Goal: Task Accomplishment & Management: Use online tool/utility

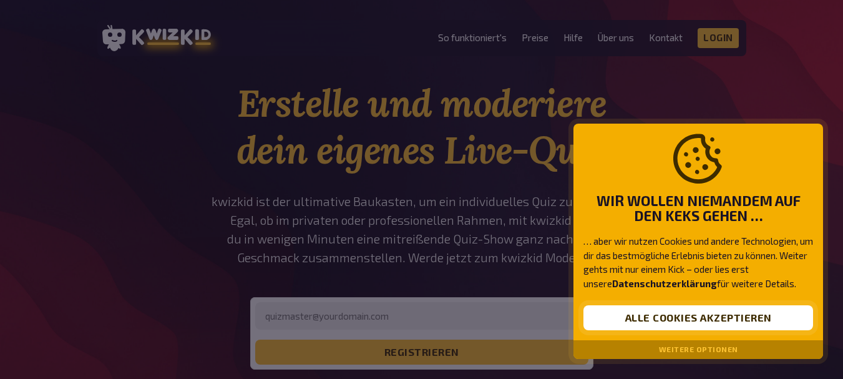
click at [695, 322] on button "Alle Cookies akzeptieren" at bounding box center [699, 317] width 230 height 25
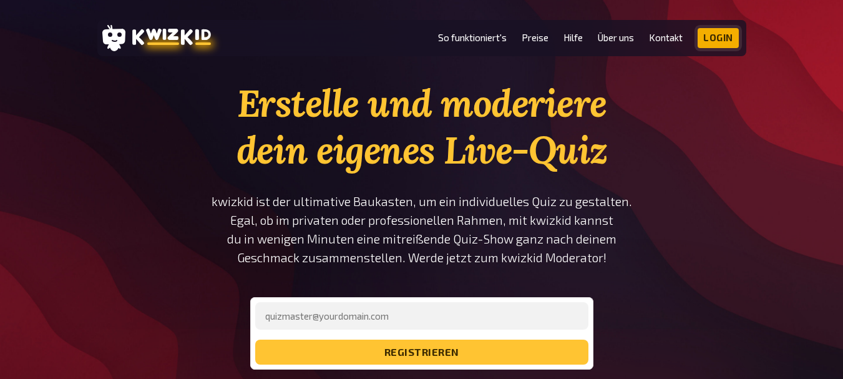
click at [707, 40] on link "Login" at bounding box center [718, 38] width 41 height 20
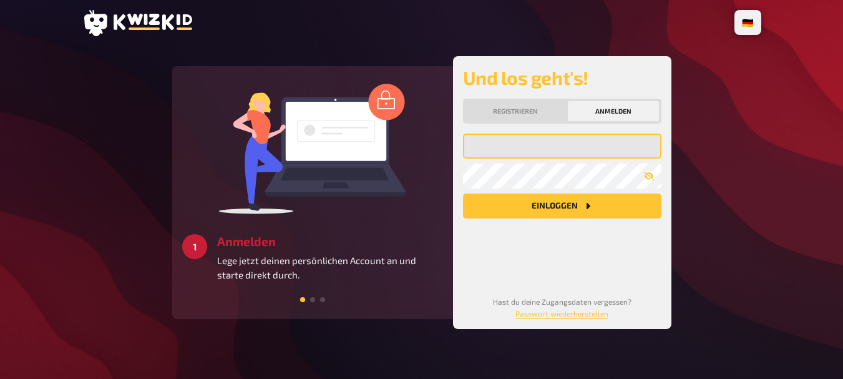
click at [492, 145] on input "email" at bounding box center [562, 146] width 198 height 25
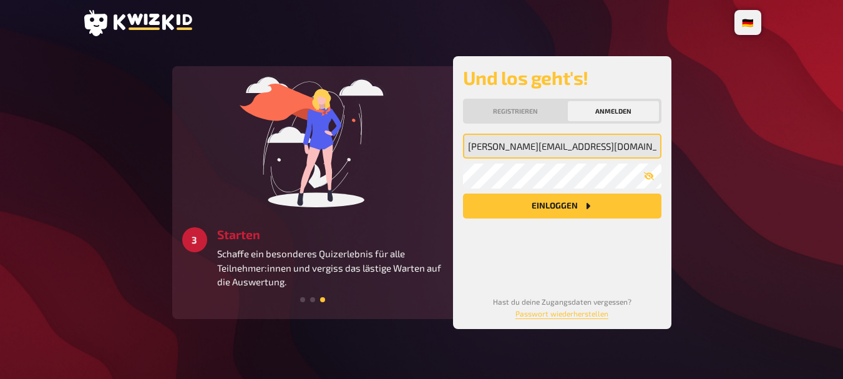
type input "david.fischer91@gmx.de"
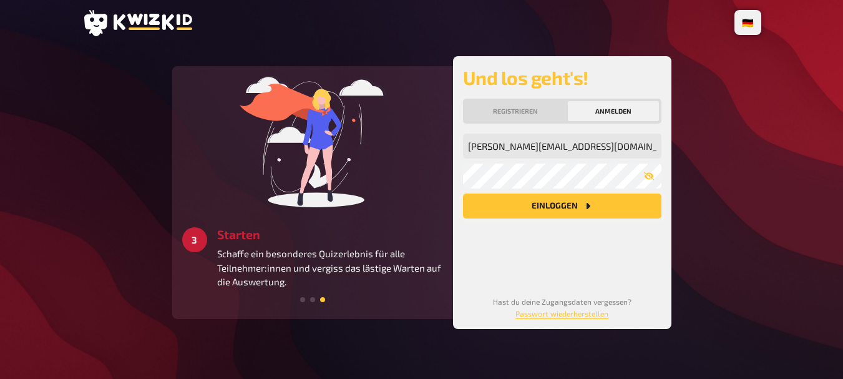
click at [516, 203] on button "Einloggen" at bounding box center [562, 205] width 198 height 25
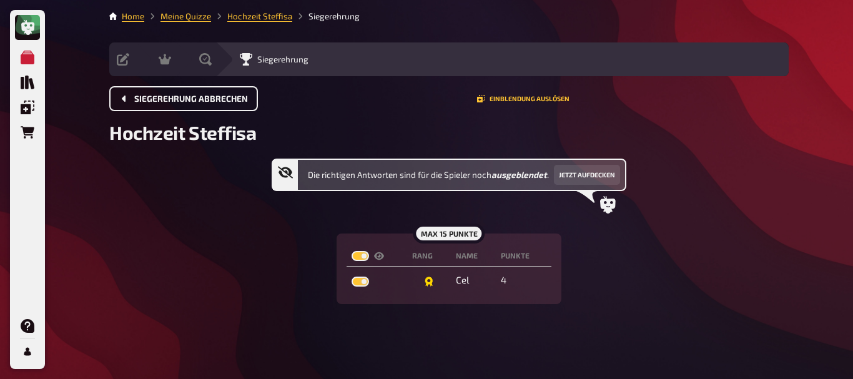
click at [197, 98] on span "Siegerehrung abbrechen" at bounding box center [191, 99] width 114 height 9
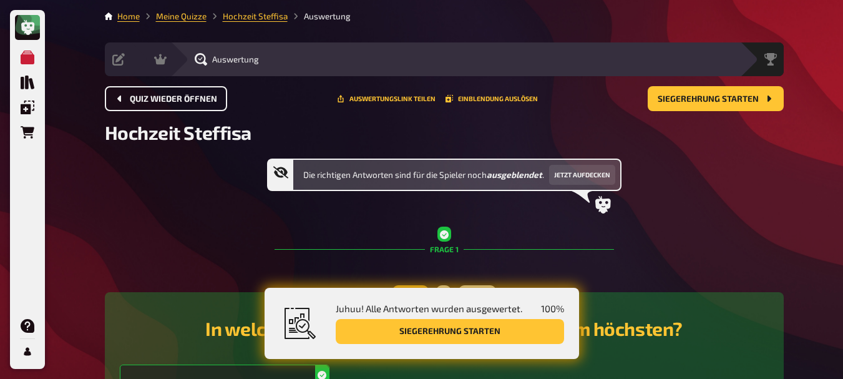
click at [202, 95] on span "Quiz wieder öffnen" at bounding box center [173, 99] width 87 height 9
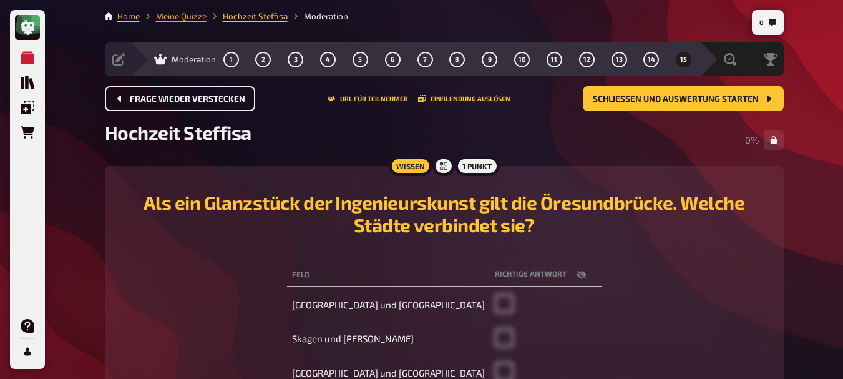
click at [198, 17] on link "Meine Quizze" at bounding box center [181, 16] width 51 height 10
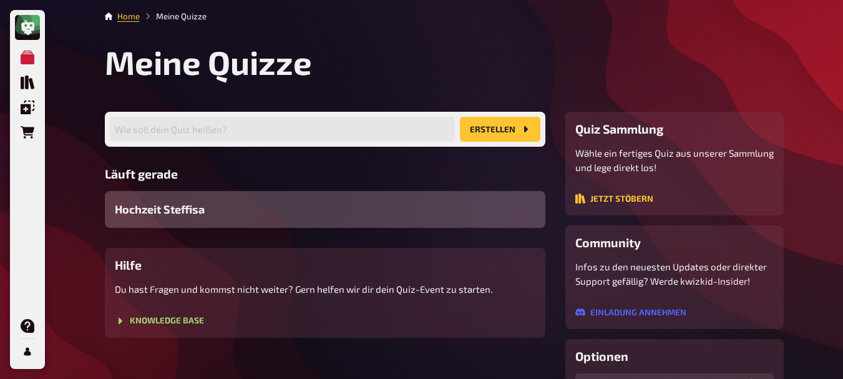
click at [270, 210] on div "Hochzeit Steffisa" at bounding box center [325, 209] width 441 height 37
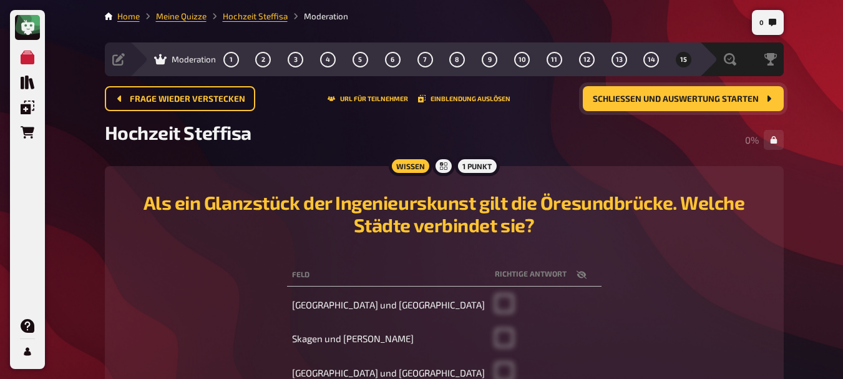
click at [672, 89] on button "Schließen und Auswertung starten" at bounding box center [683, 98] width 201 height 25
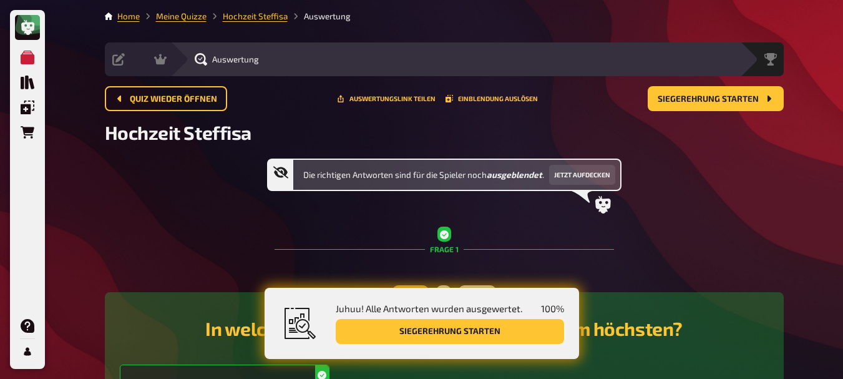
click at [429, 326] on button "Siegerehrung starten" at bounding box center [450, 331] width 228 height 25
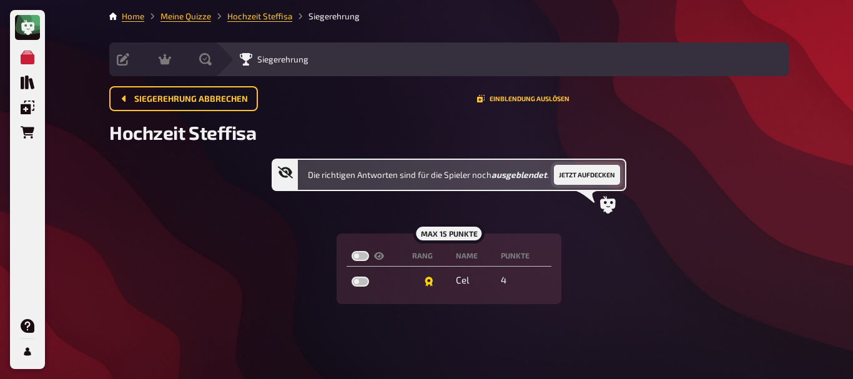
click at [567, 180] on button "Jetzt aufdecken" at bounding box center [587, 175] width 66 height 20
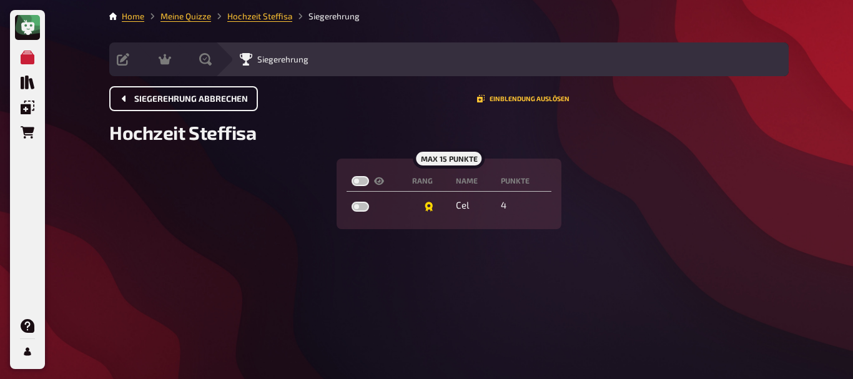
click at [169, 102] on span "Siegerehrung abbrechen" at bounding box center [191, 99] width 114 height 9
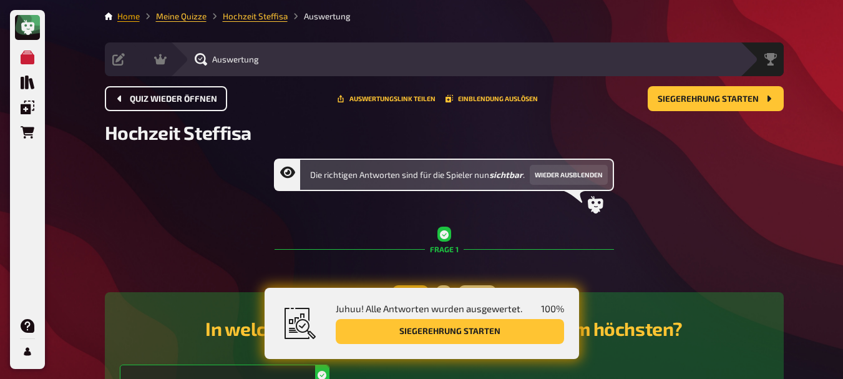
click at [126, 19] on link "Home" at bounding box center [128, 16] width 22 height 10
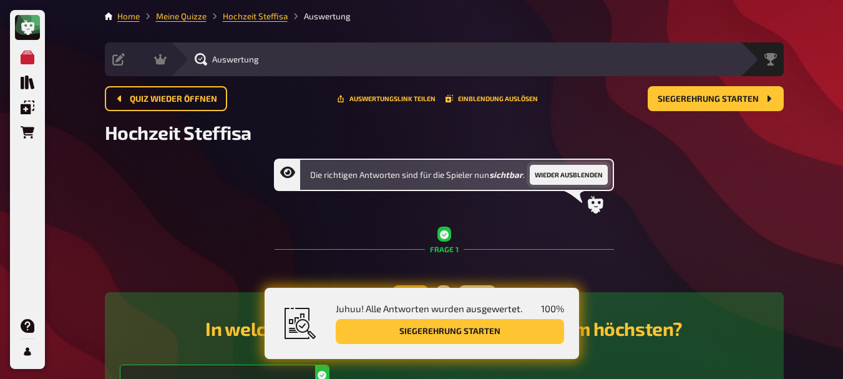
click at [550, 169] on button "Wieder ausblenden" at bounding box center [569, 175] width 78 height 20
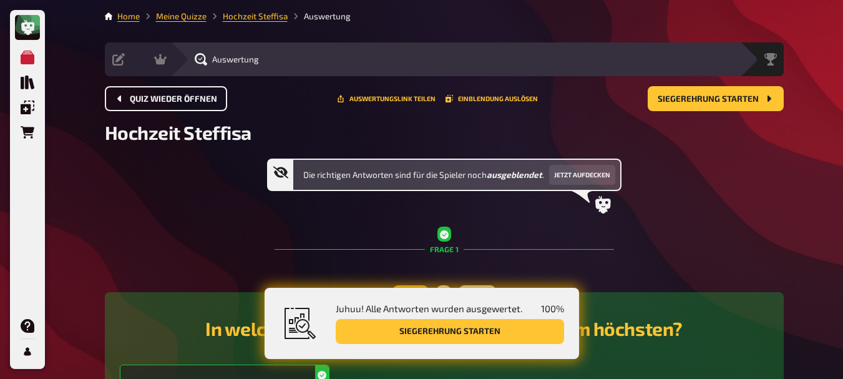
click at [185, 102] on span "Quiz wieder öffnen" at bounding box center [173, 99] width 87 height 9
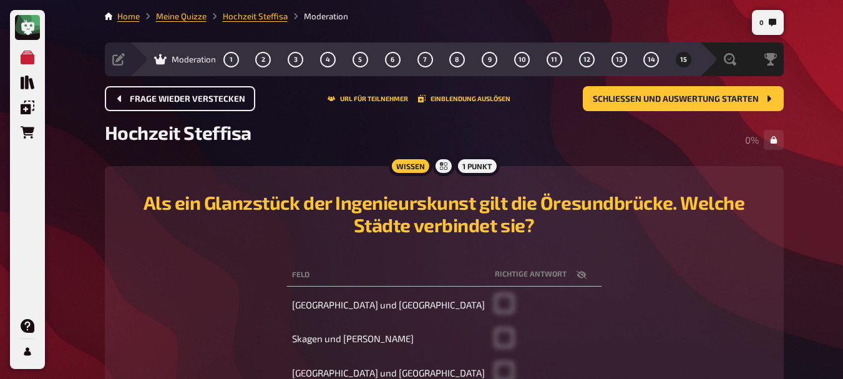
click at [170, 63] on div "Moderation" at bounding box center [185, 59] width 62 height 12
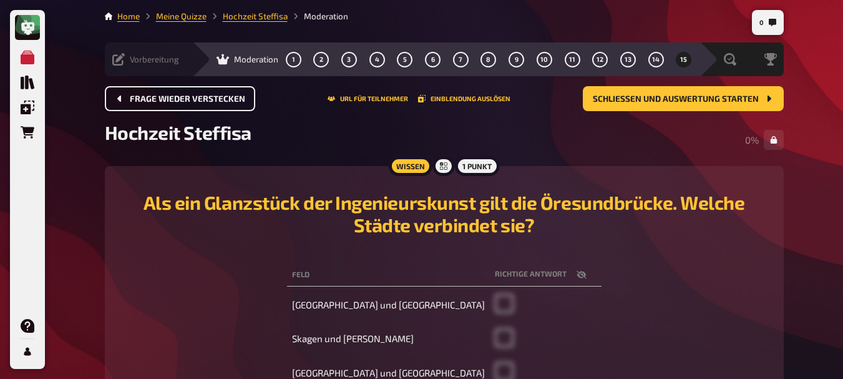
click at [127, 58] on div "Vorbereitung" at bounding box center [145, 59] width 67 height 12
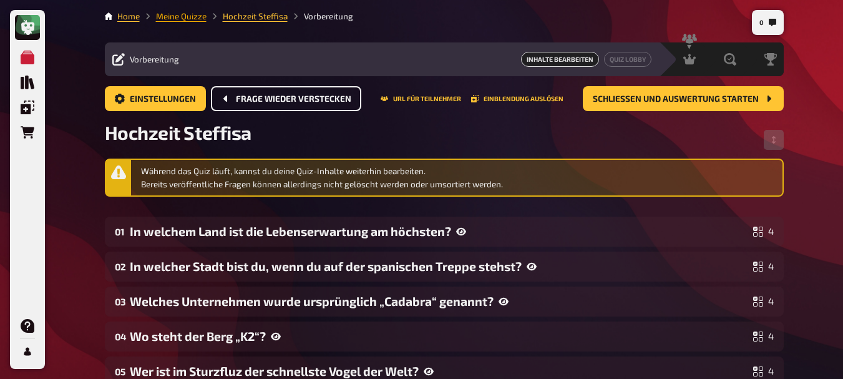
click at [200, 16] on link "Meine Quizze" at bounding box center [181, 16] width 51 height 10
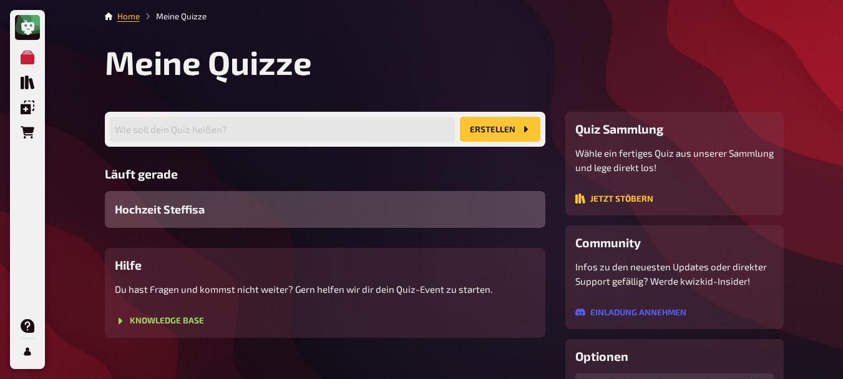
click at [276, 208] on div "Hochzeit Steffisa" at bounding box center [325, 209] width 441 height 37
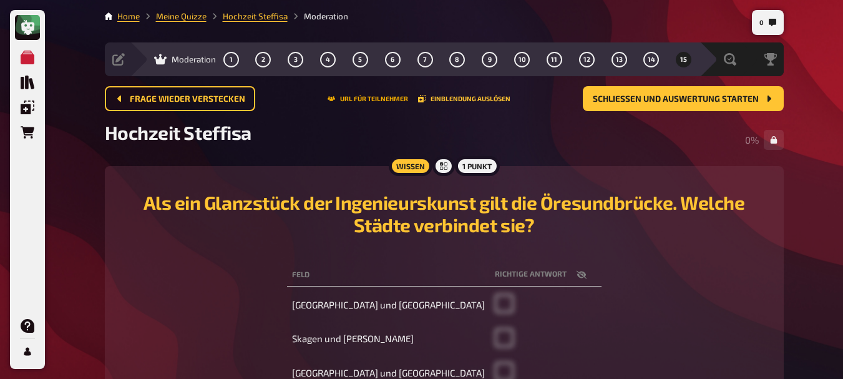
click at [353, 96] on button "URL für Teilnehmer" at bounding box center [368, 98] width 81 height 7
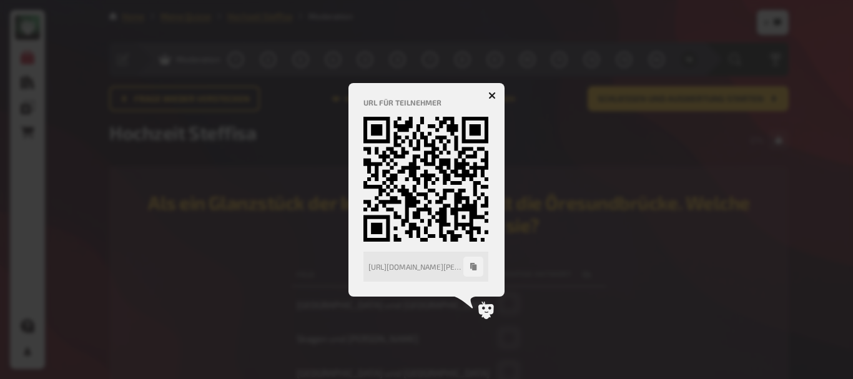
click at [491, 92] on icon "button" at bounding box center [491, 95] width 7 height 7
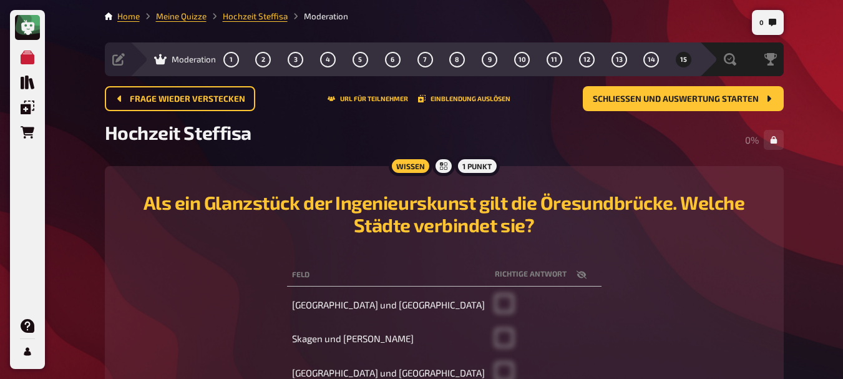
click at [177, 60] on span "Moderation" at bounding box center [194, 59] width 44 height 10
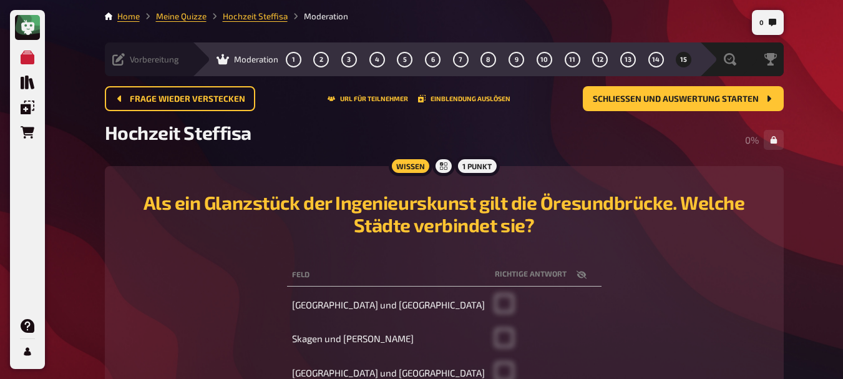
click at [126, 63] on div "Vorbereitung" at bounding box center [145, 59] width 67 height 12
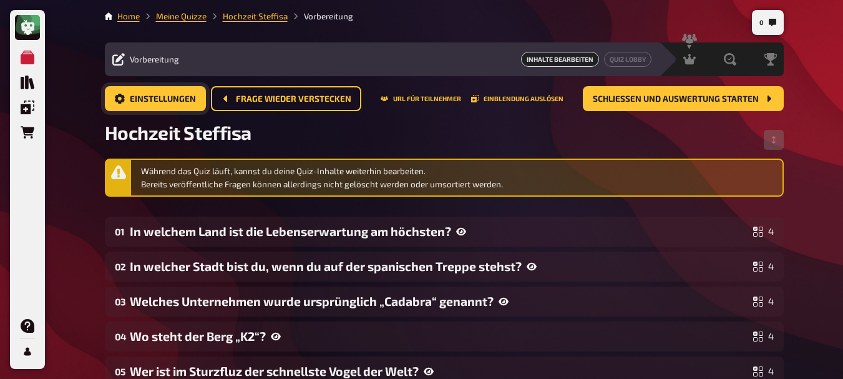
click at [184, 97] on span "Einstellungen" at bounding box center [163, 99] width 66 height 9
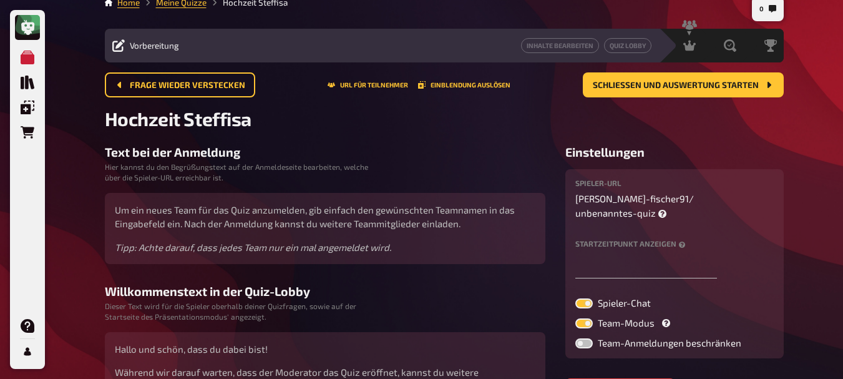
scroll to position [21, 0]
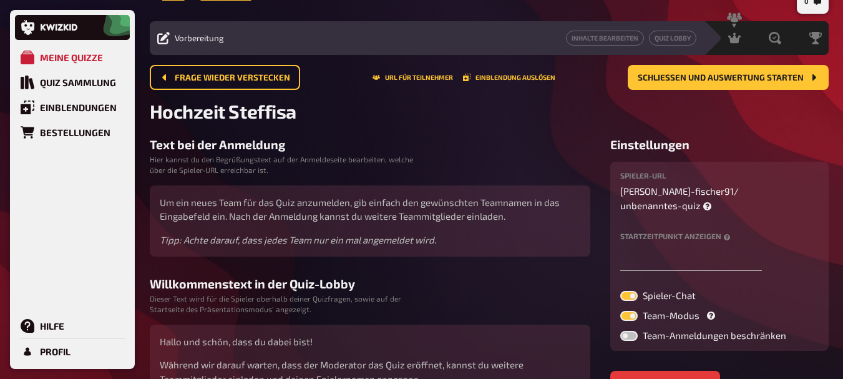
click at [402, 97] on div "Frage wieder verstecken URL für Teilnehmer Einblendung auslösen Schließen und A…" at bounding box center [489, 82] width 679 height 35
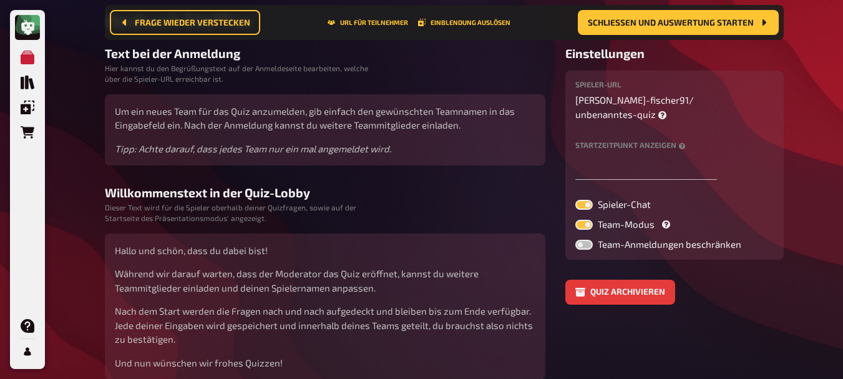
scroll to position [0, 0]
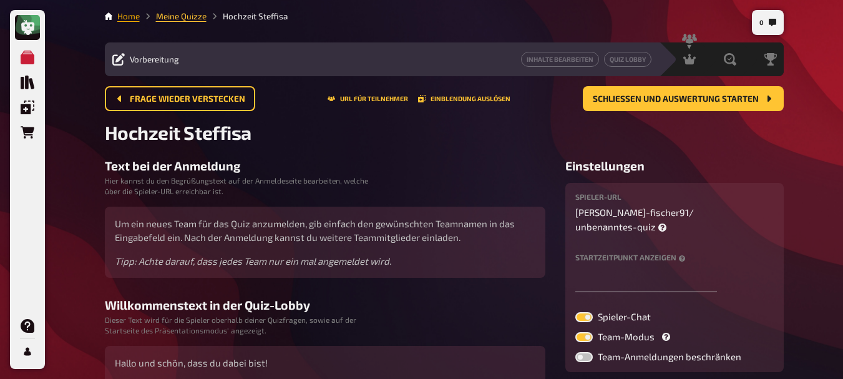
click at [135, 20] on link "Home" at bounding box center [128, 16] width 22 height 10
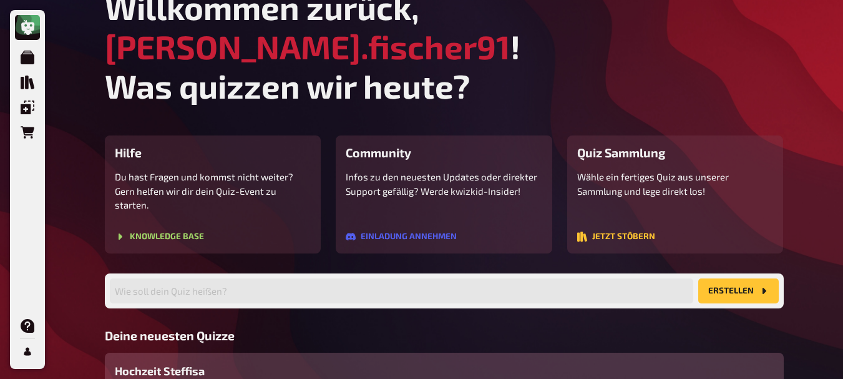
scroll to position [93, 0]
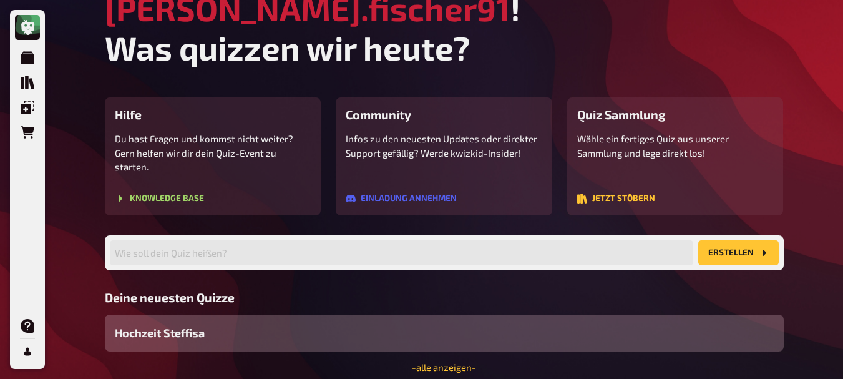
click at [194, 325] on span "Hochzeit Steffisa" at bounding box center [160, 333] width 90 height 17
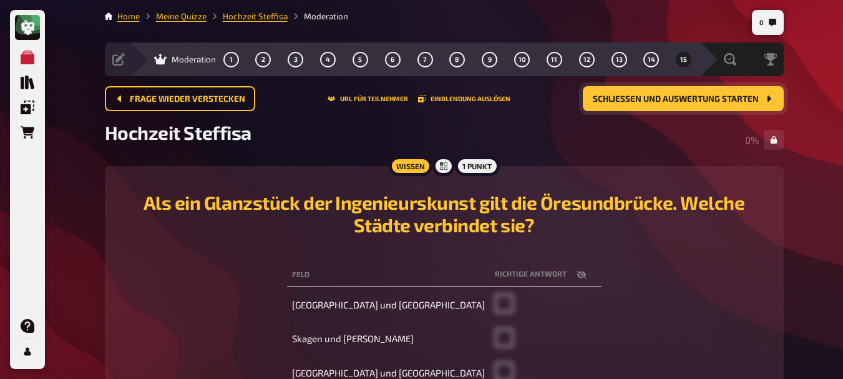
click at [609, 107] on button "Schließen und Auswertung starten" at bounding box center [683, 98] width 201 height 25
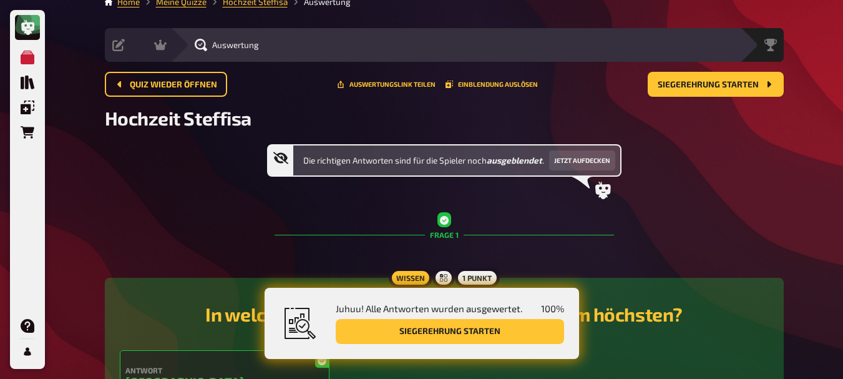
scroll to position [10, 0]
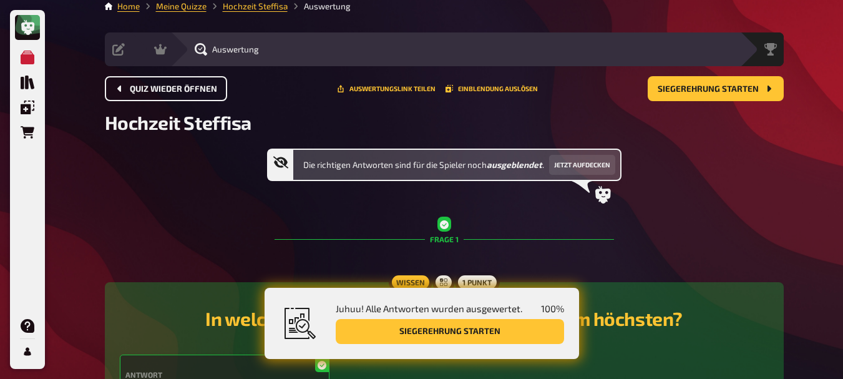
click at [177, 96] on button "Quiz wieder öffnen" at bounding box center [166, 88] width 122 height 25
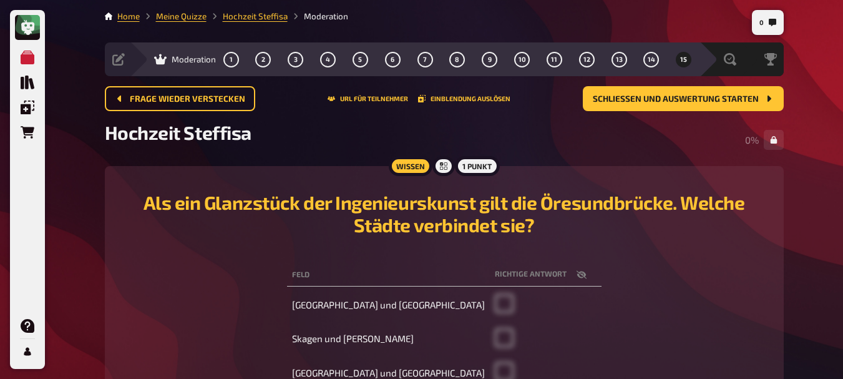
click at [169, 55] on div "Moderation" at bounding box center [185, 59] width 62 height 12
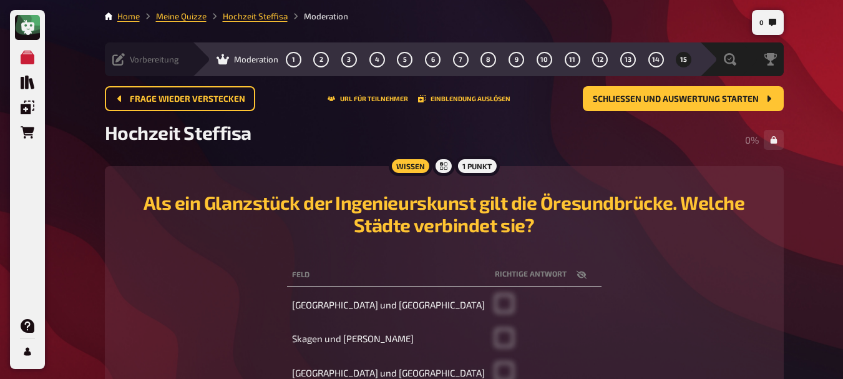
click at [129, 59] on div "Vorbereitung" at bounding box center [145, 59] width 67 height 12
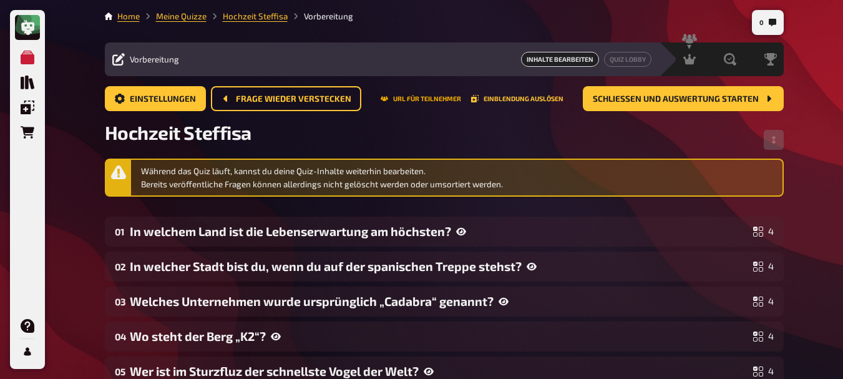
click at [411, 97] on button "URL für Teilnehmer" at bounding box center [421, 98] width 81 height 7
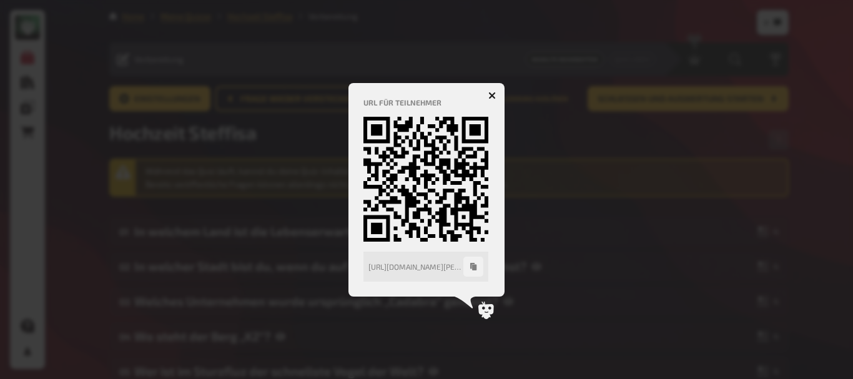
click at [489, 94] on icon "button" at bounding box center [491, 95] width 7 height 7
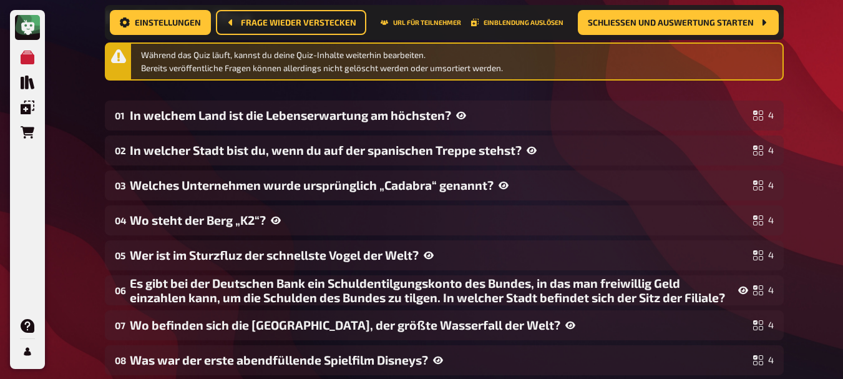
click at [479, 165] on div "02 In welcher Stadt bist du, wenn du auf der spanischen Treppe stehst? 4" at bounding box center [444, 150] width 679 height 30
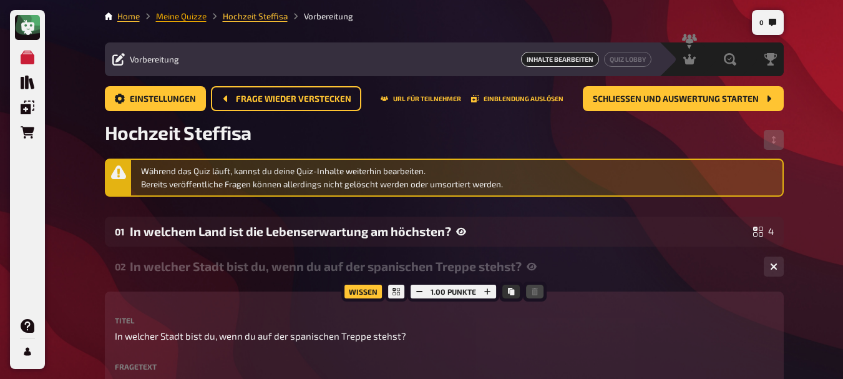
click at [186, 14] on link "Meine Quizze" at bounding box center [181, 16] width 51 height 10
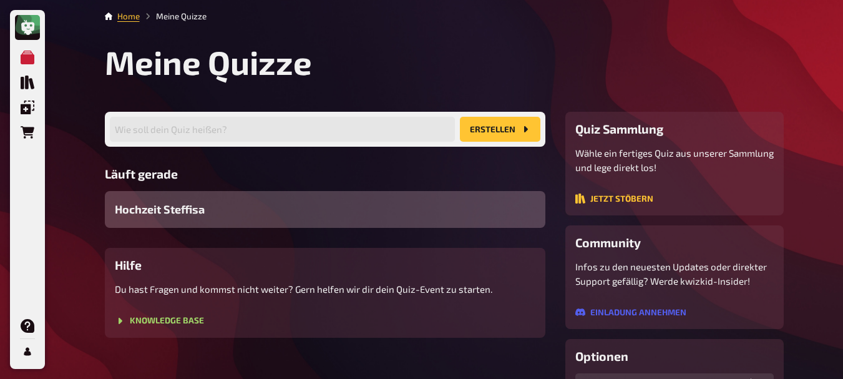
click at [179, 215] on span "Hochzeit Steffisa" at bounding box center [160, 209] width 90 height 17
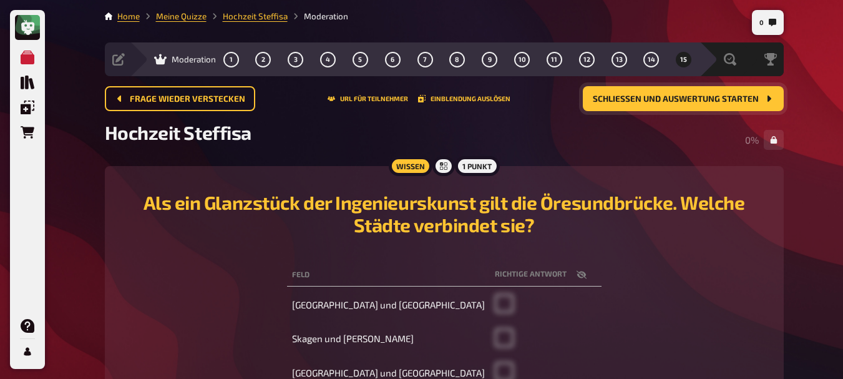
click at [618, 93] on button "Schließen und Auswertung starten" at bounding box center [683, 98] width 201 height 25
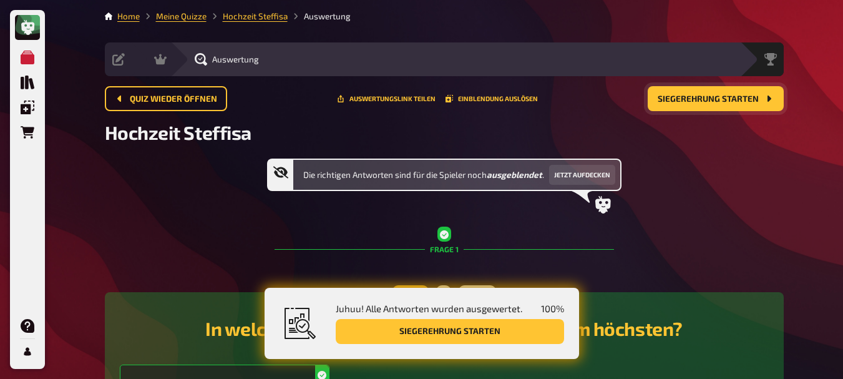
click at [661, 95] on span "Siegerehrung starten" at bounding box center [708, 99] width 101 height 9
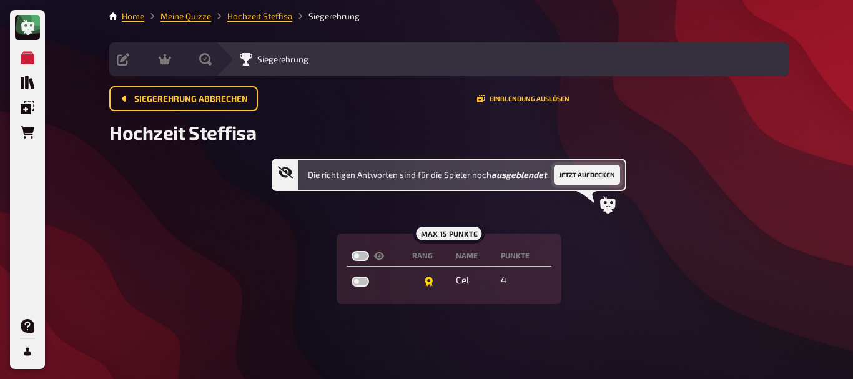
click at [564, 182] on button "Jetzt aufdecken" at bounding box center [587, 175] width 66 height 20
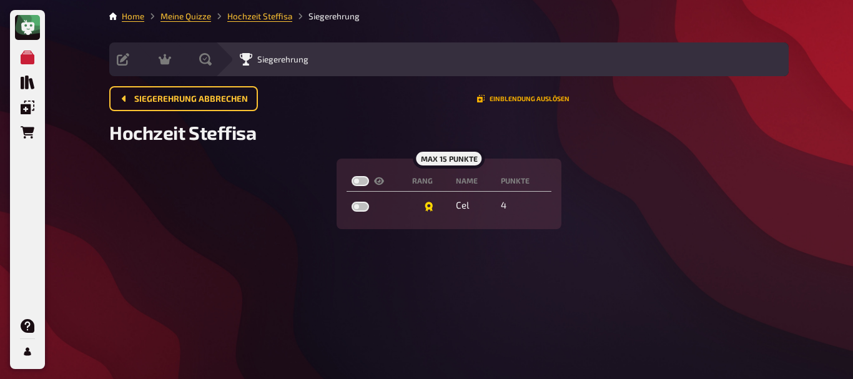
click at [529, 97] on button "Einblendung auslösen" at bounding box center [523, 98] width 92 height 7
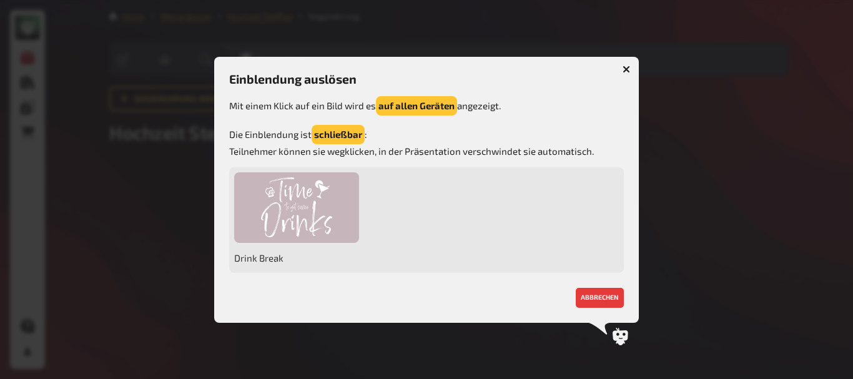
click at [619, 74] on button "button" at bounding box center [626, 69] width 20 height 20
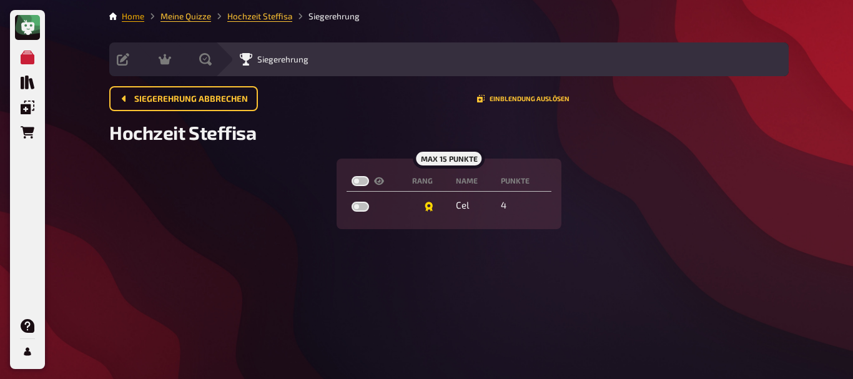
click at [127, 12] on link "Home" at bounding box center [133, 16] width 22 height 10
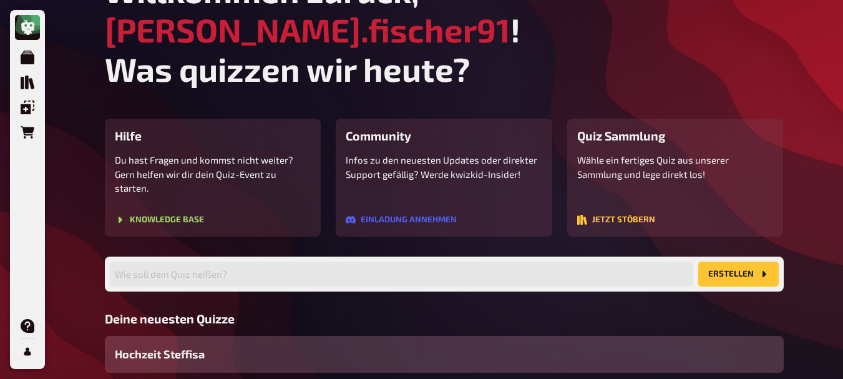
scroll to position [85, 0]
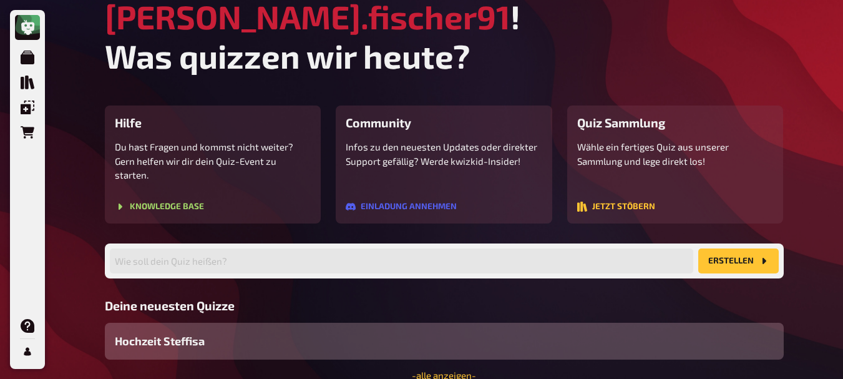
click at [212, 323] on div "Hochzeit Steffisa" at bounding box center [444, 341] width 679 height 37
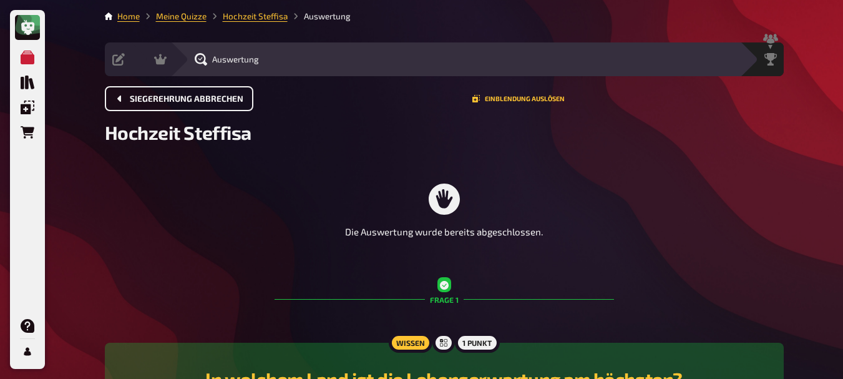
click at [196, 109] on button "Siegerehrung abbrechen" at bounding box center [179, 98] width 149 height 25
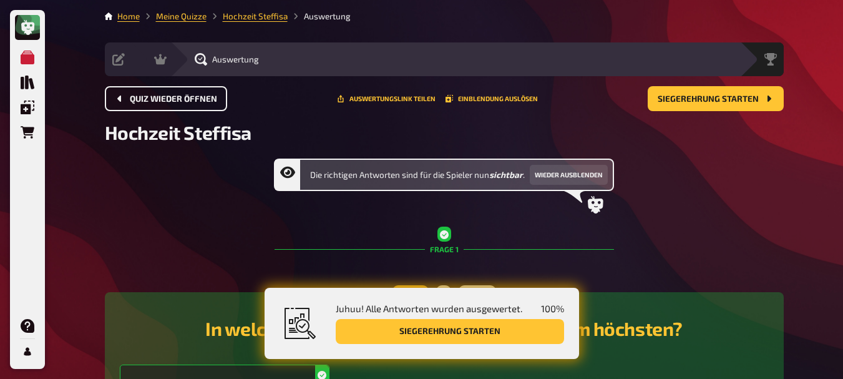
click at [189, 104] on button "Quiz wieder öffnen" at bounding box center [166, 98] width 122 height 25
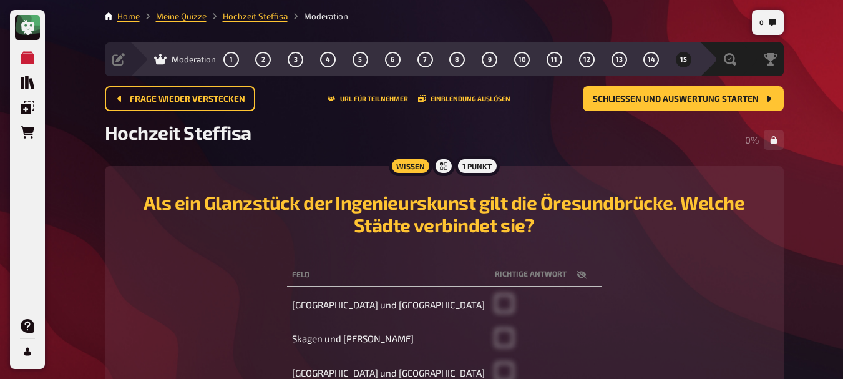
drag, startPoint x: 126, startPoint y: 23, endPoint x: 173, endPoint y: 35, distance: 48.3
click at [173, 35] on main "0 Home Meine Quizze Hochzeit Steffisa Moderation Vorbereitung Inhalte Bearbeite…" at bounding box center [444, 235] width 679 height 450
click at [180, 17] on link "Meine Quizze" at bounding box center [181, 16] width 51 height 10
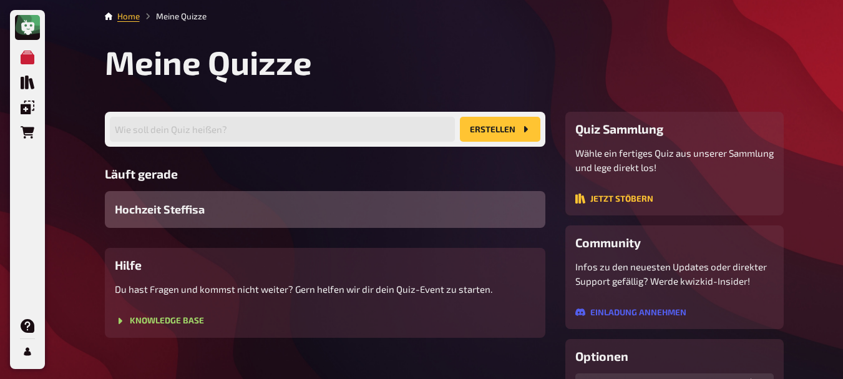
click at [185, 200] on div "Hochzeit Steffisa" at bounding box center [325, 209] width 441 height 37
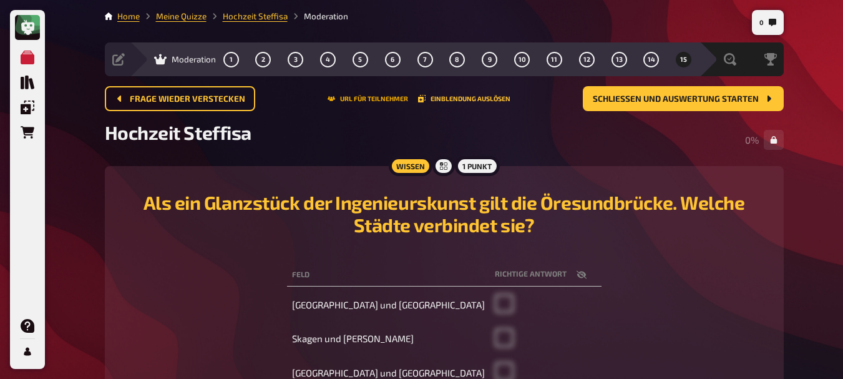
click at [391, 100] on button "URL für Teilnehmer" at bounding box center [368, 98] width 81 height 7
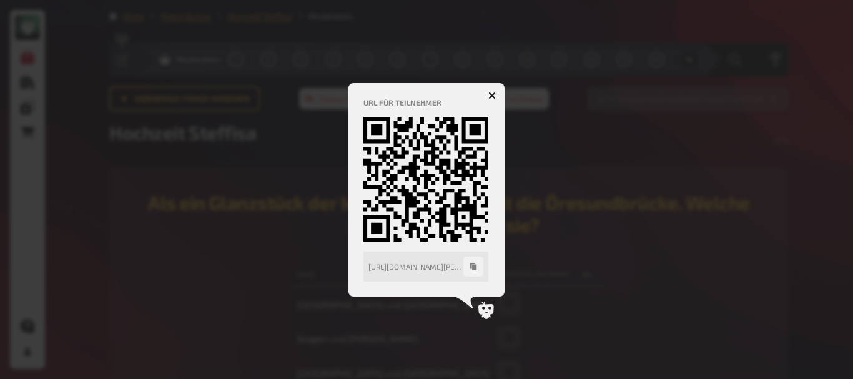
click at [499, 100] on button "button" at bounding box center [492, 96] width 20 height 20
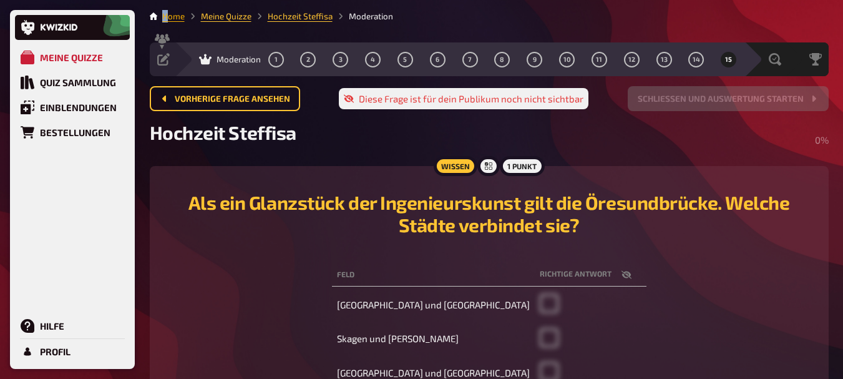
click at [167, 14] on nav "Home Meine Quizze Hochzeit Steffisa Moderation" at bounding box center [489, 16] width 679 height 12
click at [167, 14] on link "Home" at bounding box center [173, 16] width 22 height 10
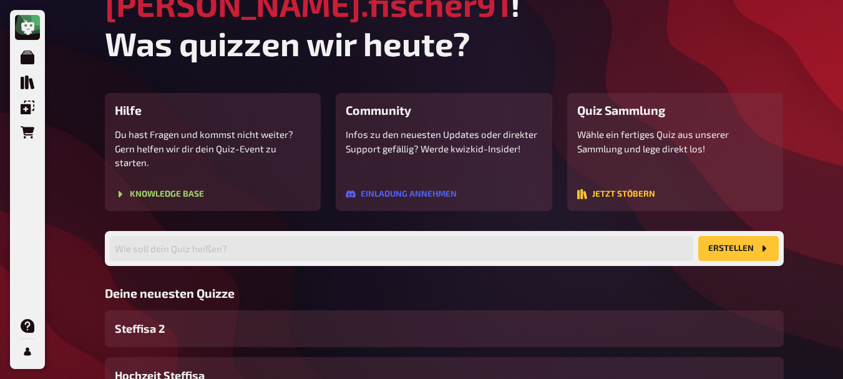
scroll to position [99, 0]
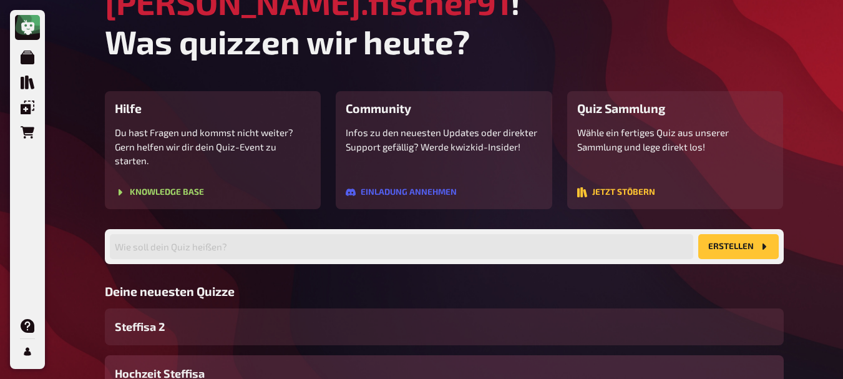
click at [466, 355] on div "Hochzeit Steffisa" at bounding box center [444, 373] width 679 height 37
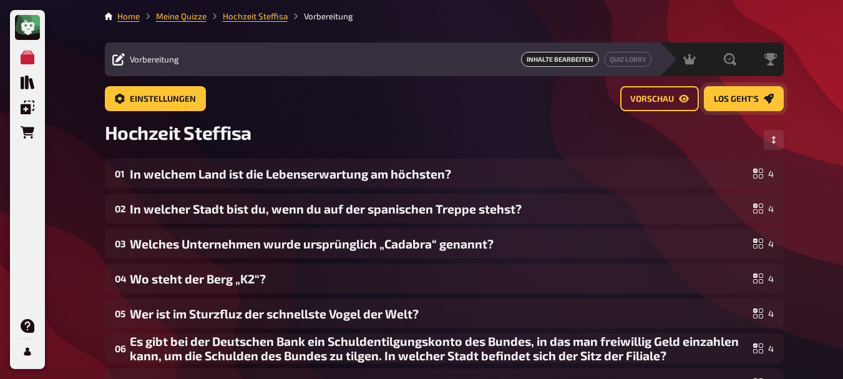
click at [731, 96] on span "Los geht's" at bounding box center [736, 99] width 45 height 9
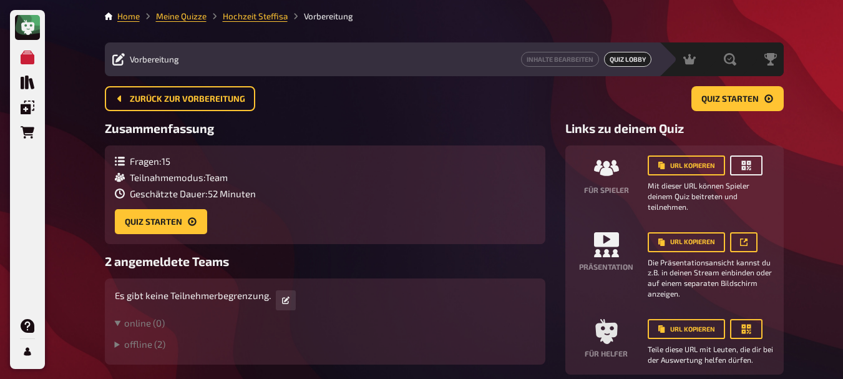
click at [740, 167] on icon "button" at bounding box center [746, 165] width 12 height 12
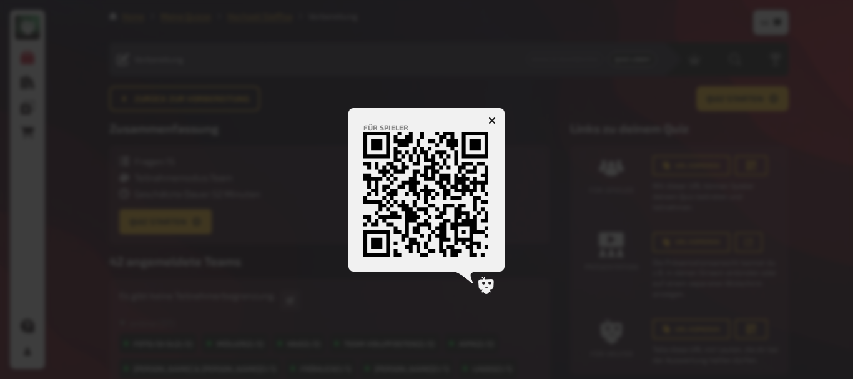
click at [491, 119] on icon "button" at bounding box center [492, 120] width 12 height 12
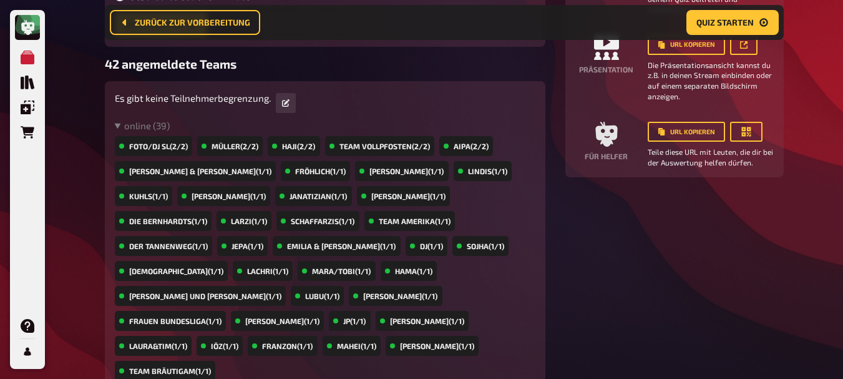
scroll to position [200, 0]
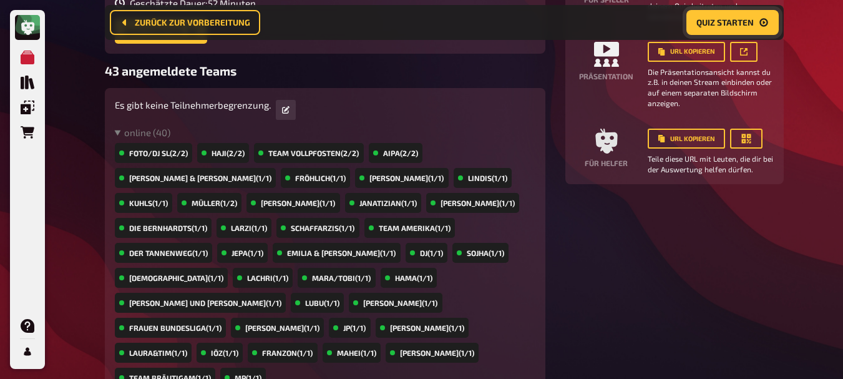
click at [751, 21] on span "Quiz starten" at bounding box center [725, 22] width 57 height 9
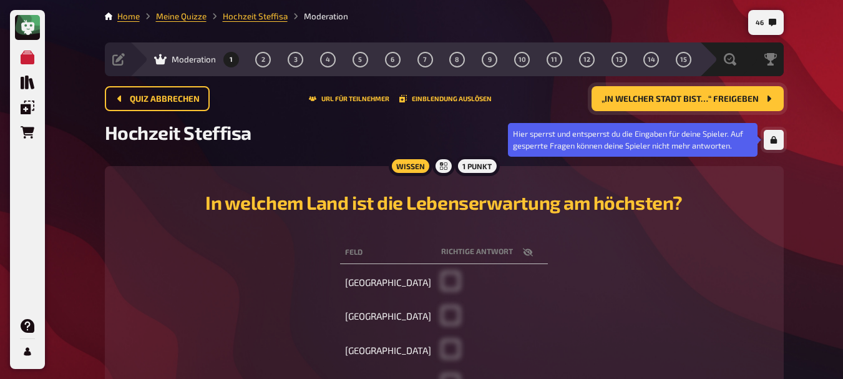
click at [769, 135] on button "button" at bounding box center [774, 140] width 20 height 20
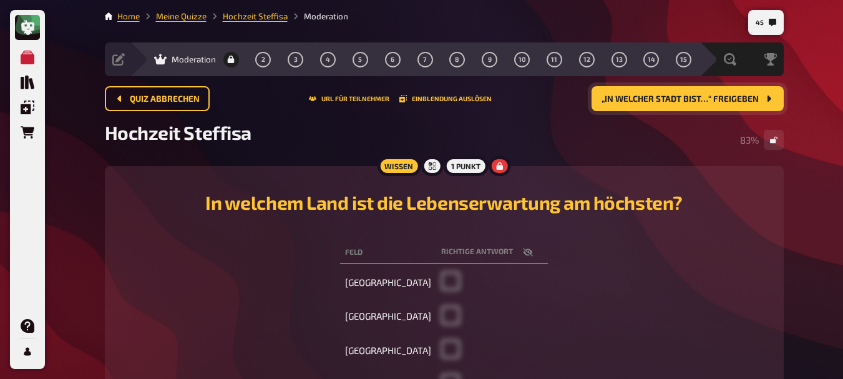
click at [653, 96] on span "„In welcher Stadt bist…“ freigeben" at bounding box center [680, 99] width 157 height 9
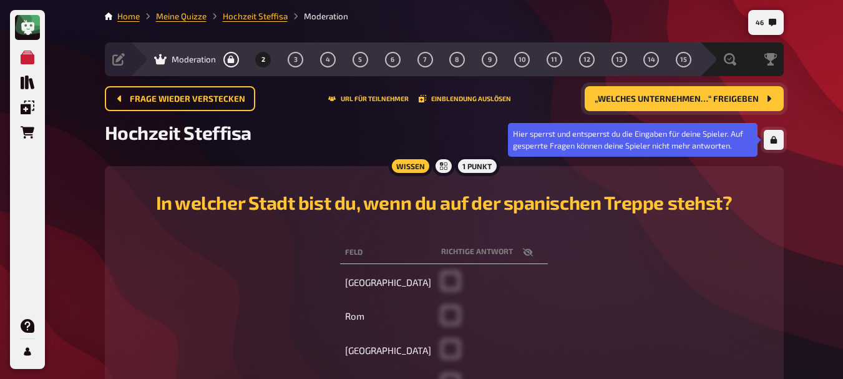
click at [773, 133] on button "button" at bounding box center [774, 140] width 20 height 20
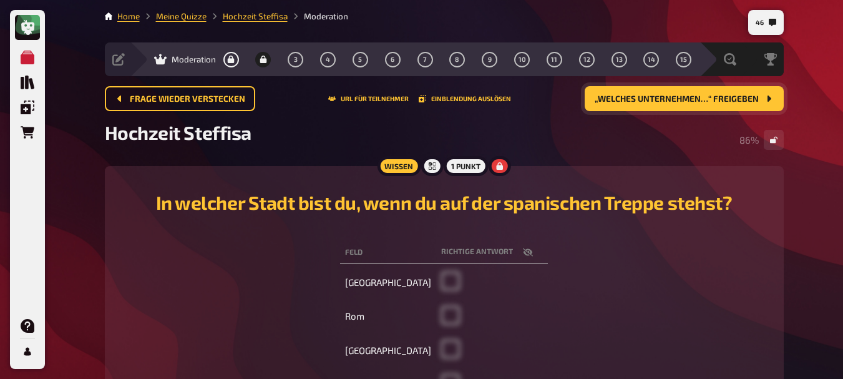
click at [659, 100] on span "„Welches Unternehmen…“ freigeben" at bounding box center [677, 99] width 164 height 9
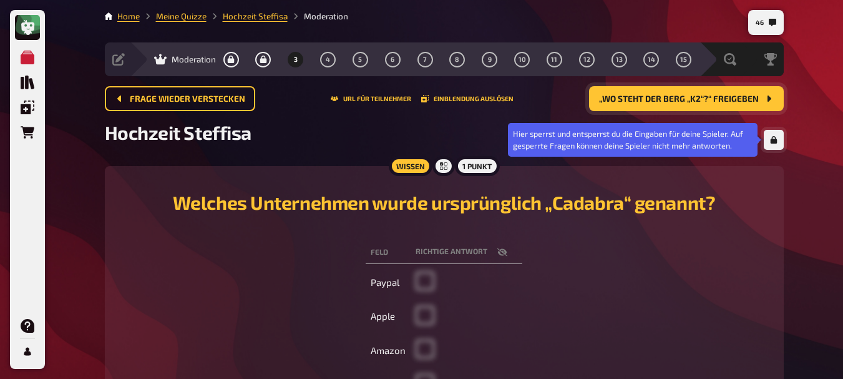
click at [764, 132] on button "button" at bounding box center [774, 140] width 20 height 20
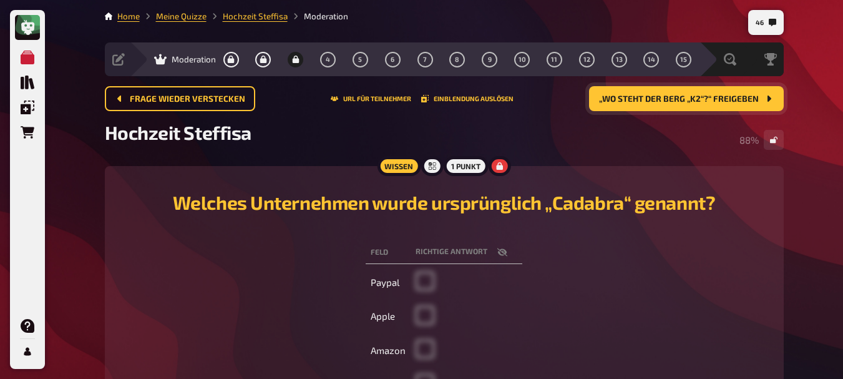
click at [670, 104] on button "„Wo steht der Berg „K2“?“ freigeben" at bounding box center [686, 98] width 195 height 25
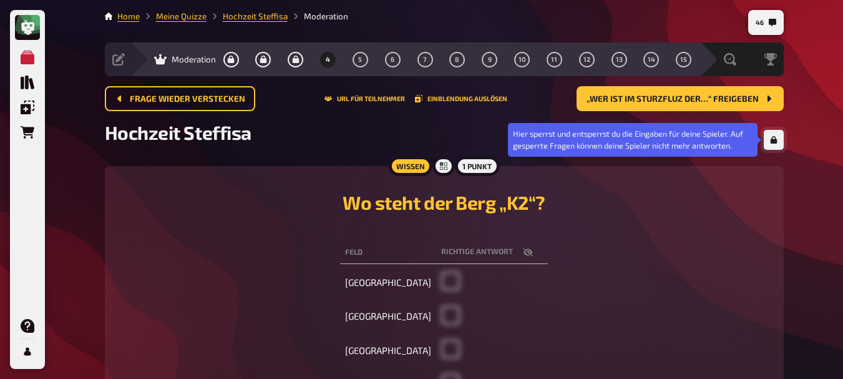
click at [770, 141] on icon "button" at bounding box center [773, 139] width 7 height 7
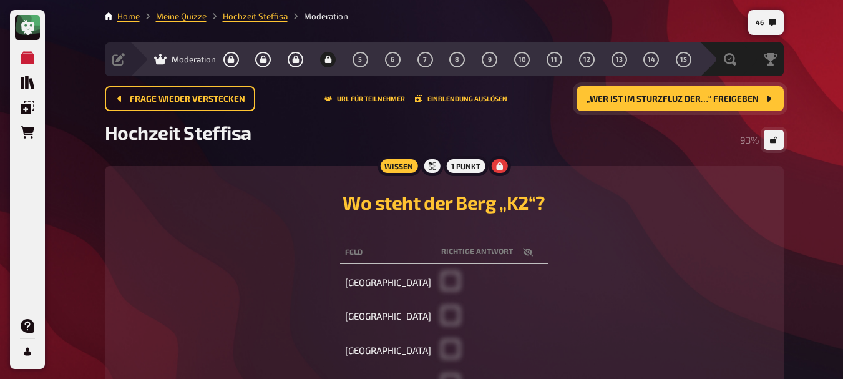
click at [647, 102] on span "„Wer ist im Sturzfluz der…“ freigeben" at bounding box center [673, 99] width 172 height 9
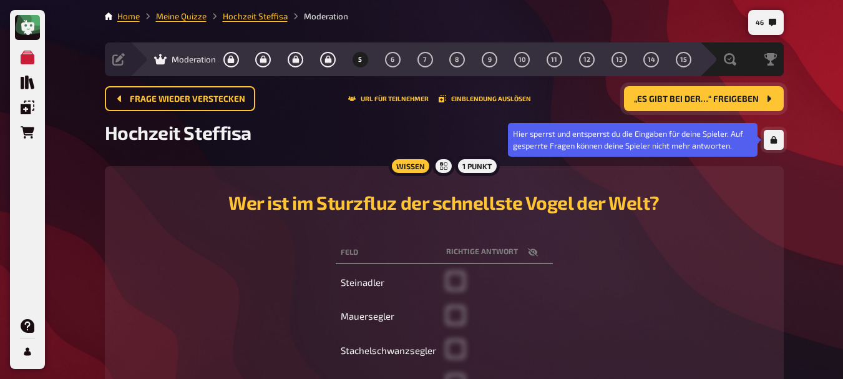
click at [772, 134] on button "button" at bounding box center [774, 140] width 20 height 20
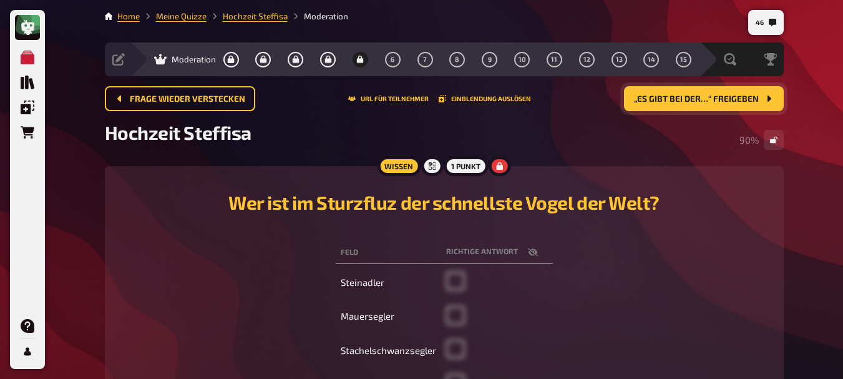
click at [678, 99] on span "„Es gibt bei der…“ freigeben" at bounding box center [696, 99] width 125 height 9
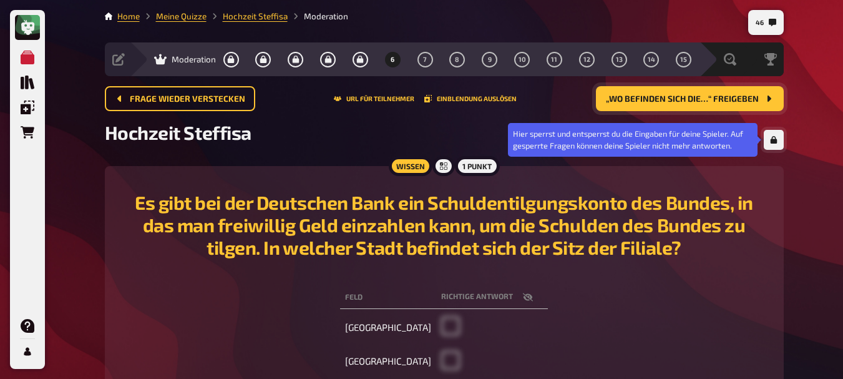
click at [768, 141] on button "button" at bounding box center [774, 140] width 20 height 20
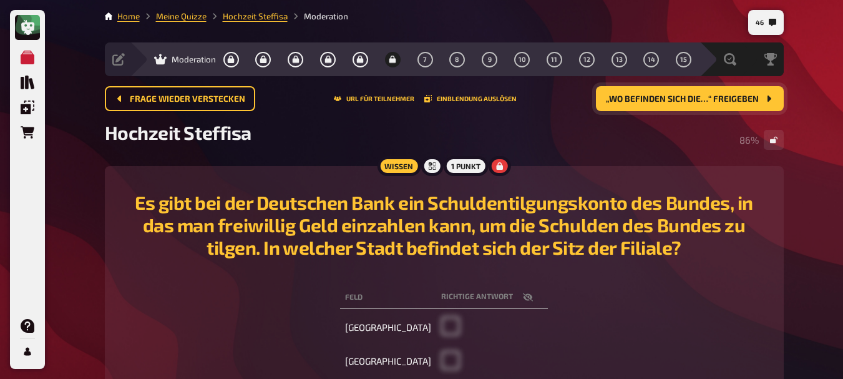
click at [654, 95] on span "„Wo befinden sich die…“ freigeben" at bounding box center [682, 99] width 153 height 9
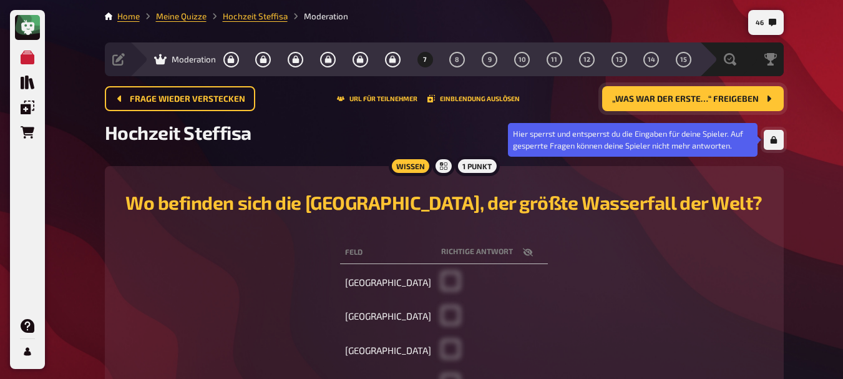
click at [773, 146] on button "button" at bounding box center [774, 140] width 20 height 20
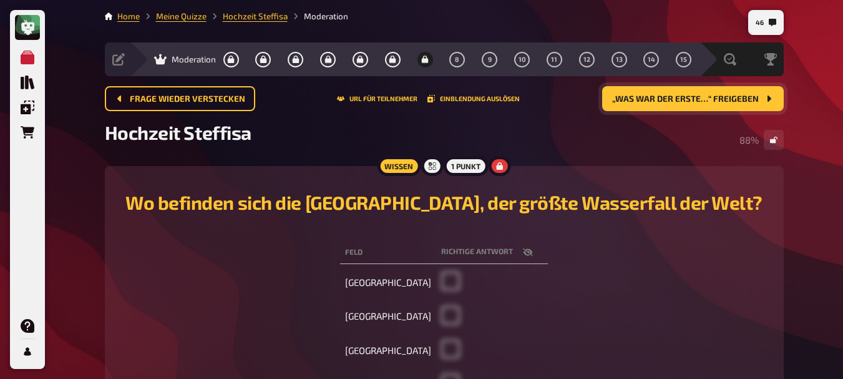
click at [687, 96] on span "„Was war der erste…“ freigeben" at bounding box center [685, 99] width 147 height 9
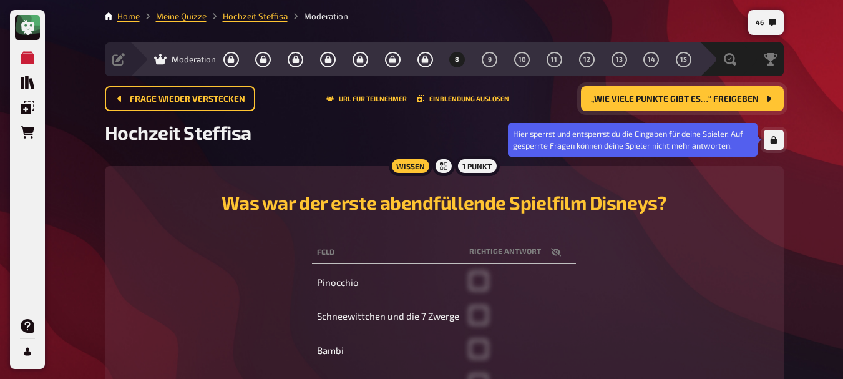
click at [765, 140] on button "button" at bounding box center [774, 140] width 20 height 20
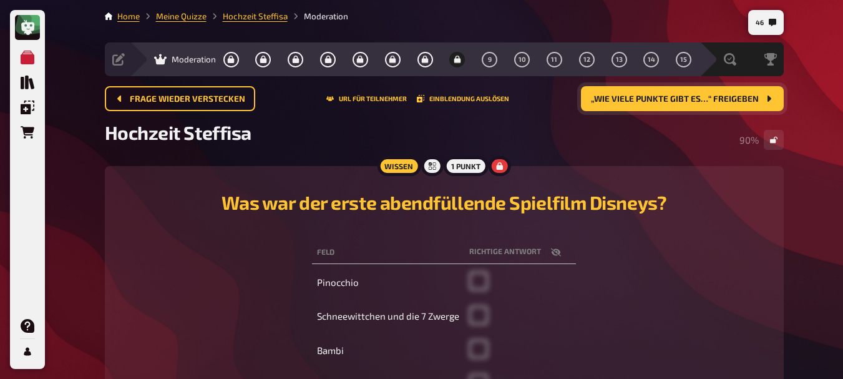
click at [665, 99] on span "„Wie viele Punkte gibt es…“ freigeben" at bounding box center [675, 99] width 168 height 9
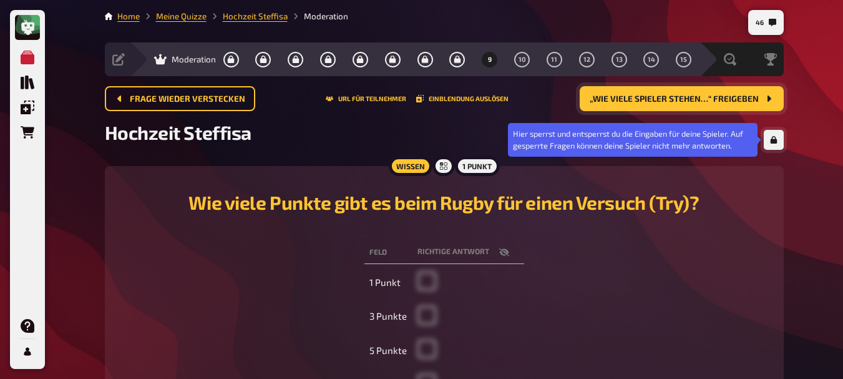
click at [771, 140] on icon "button" at bounding box center [773, 139] width 7 height 7
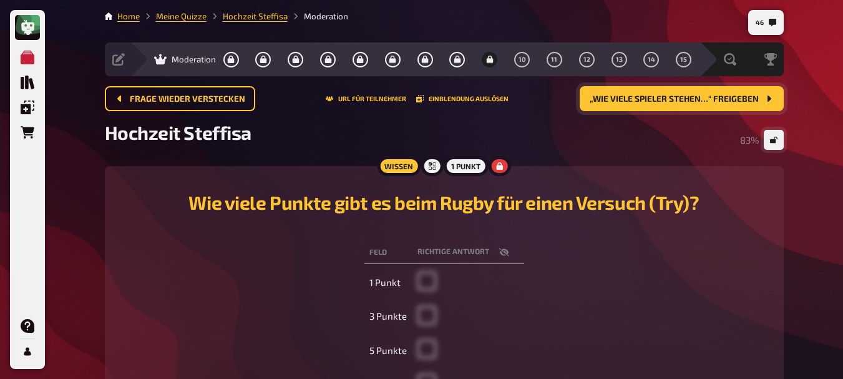
click at [680, 98] on span "„Wie viele Spieler stehen…“ freigeben" at bounding box center [674, 99] width 169 height 9
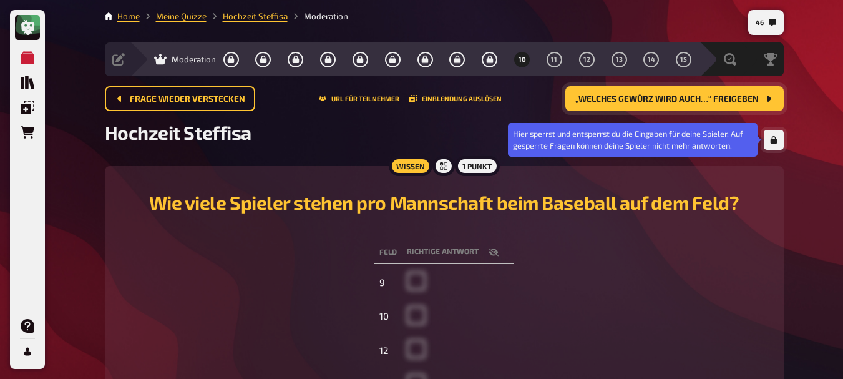
click at [776, 139] on icon "button" at bounding box center [773, 139] width 7 height 7
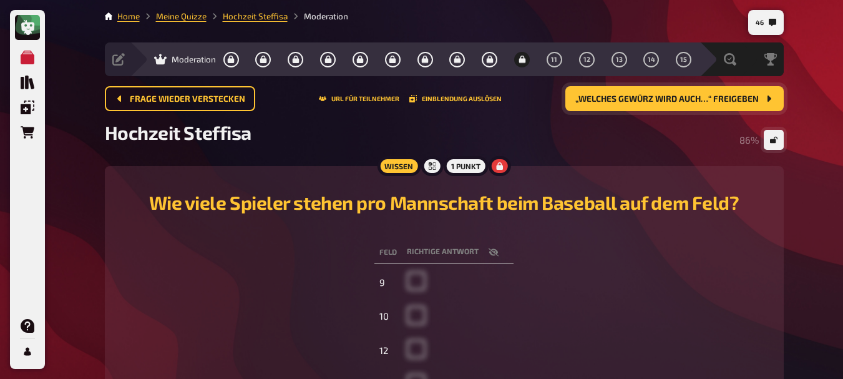
click at [647, 92] on button "„Welches Gewürz wird auch…“ freigeben" at bounding box center [675, 98] width 218 height 25
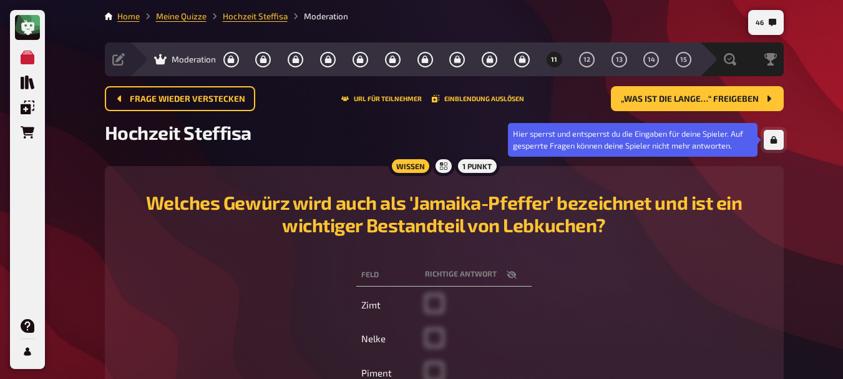
click at [775, 144] on icon "button" at bounding box center [773, 139] width 7 height 7
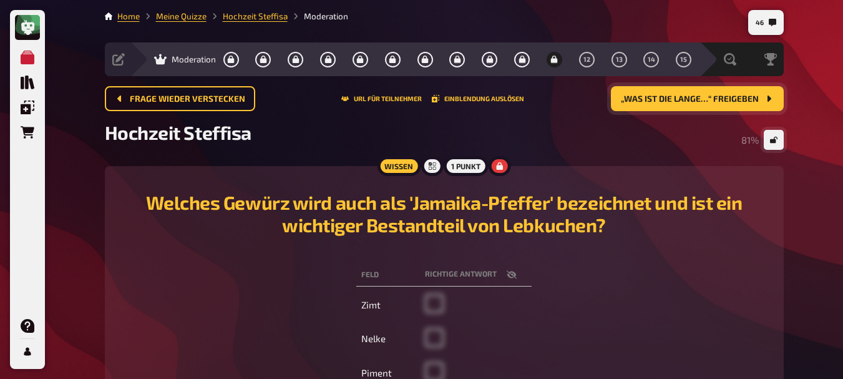
click at [673, 95] on span "„Was ist die lange…“ freigeben" at bounding box center [690, 99] width 138 height 9
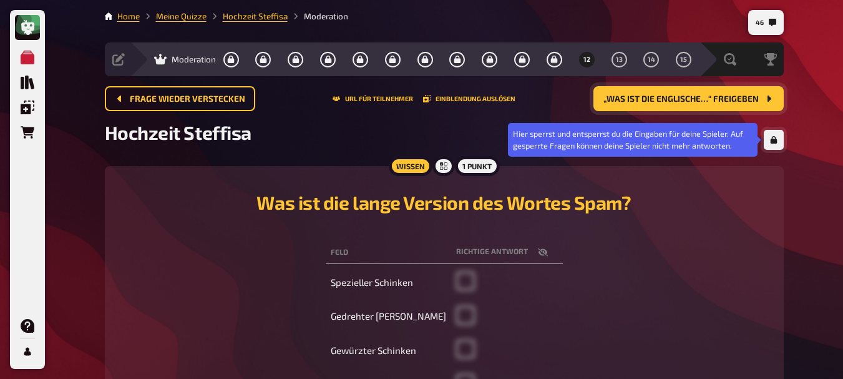
click at [768, 138] on button "button" at bounding box center [774, 140] width 20 height 20
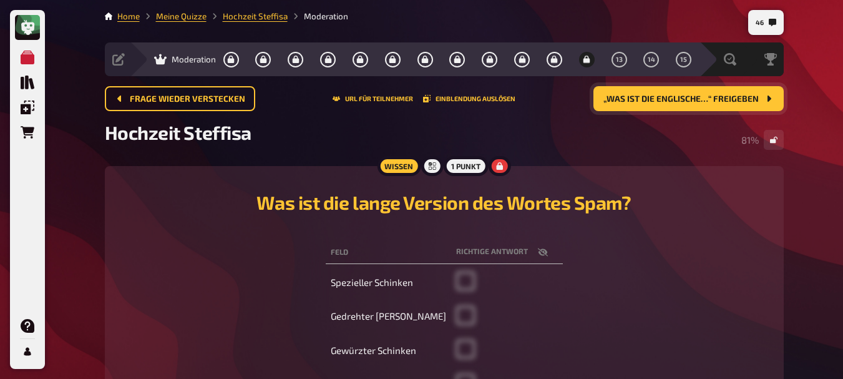
click at [674, 97] on span "„Was ist die englische…“ freigeben" at bounding box center [681, 99] width 155 height 9
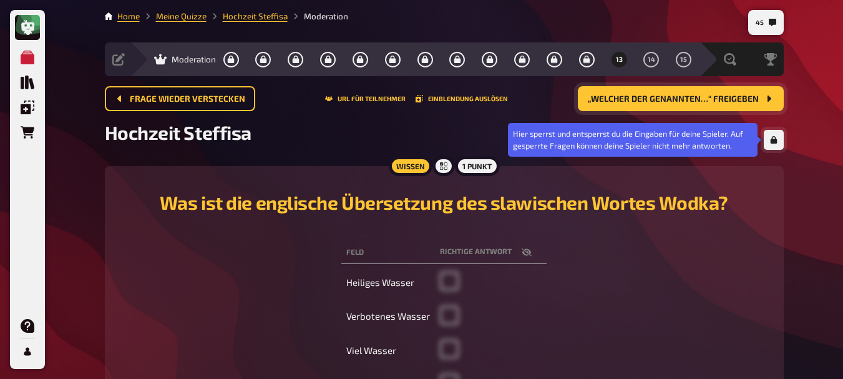
click at [779, 142] on button "button" at bounding box center [774, 140] width 20 height 20
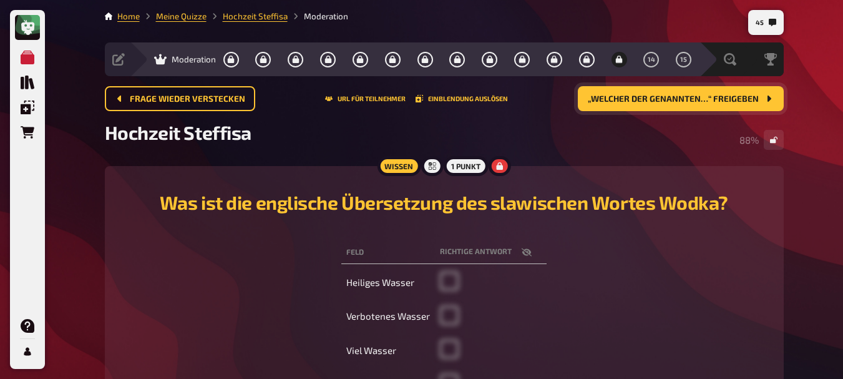
click at [686, 103] on span "„Welcher der genannten…“ freigeben" at bounding box center [673, 99] width 171 height 9
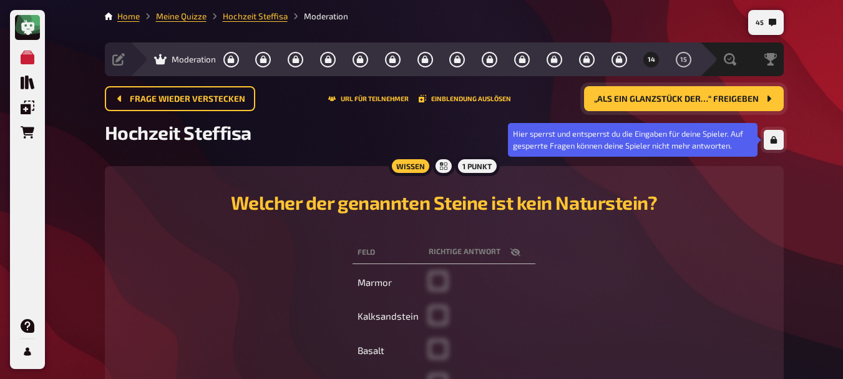
click at [771, 142] on icon "button" at bounding box center [773, 139] width 7 height 7
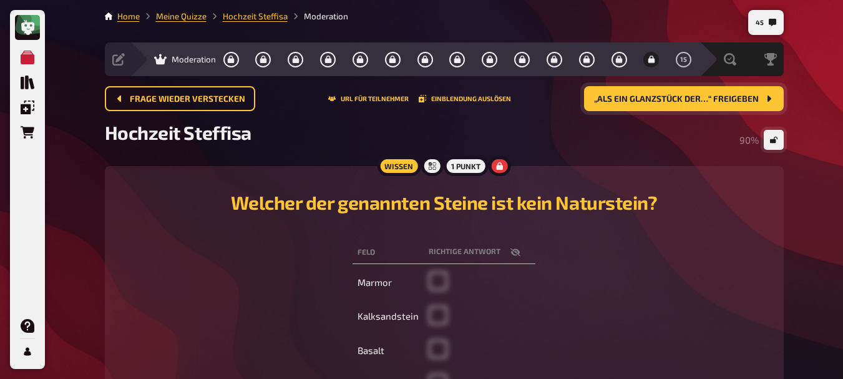
click at [639, 95] on span "„Als ein Glanzstück der…“ freigeben" at bounding box center [676, 99] width 165 height 9
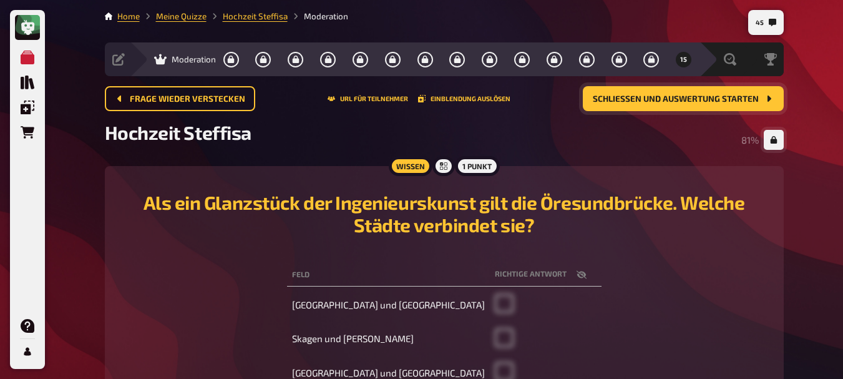
click at [690, 99] on span "Schließen und Auswertung starten" at bounding box center [676, 99] width 166 height 9
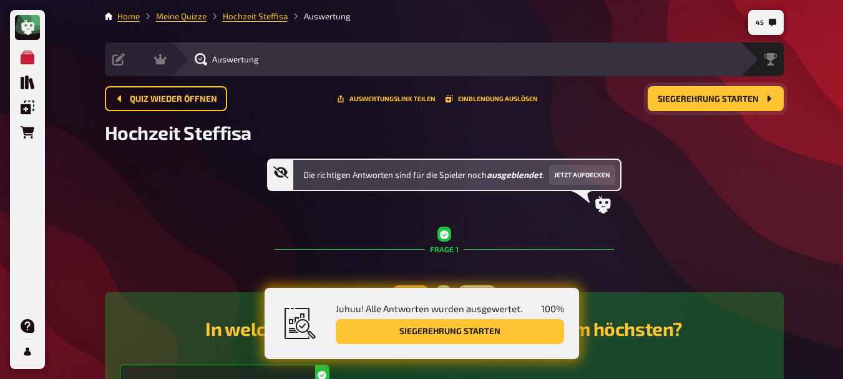
click at [685, 102] on span "Siegerehrung starten" at bounding box center [708, 99] width 101 height 9
